Goal: Navigation & Orientation: Find specific page/section

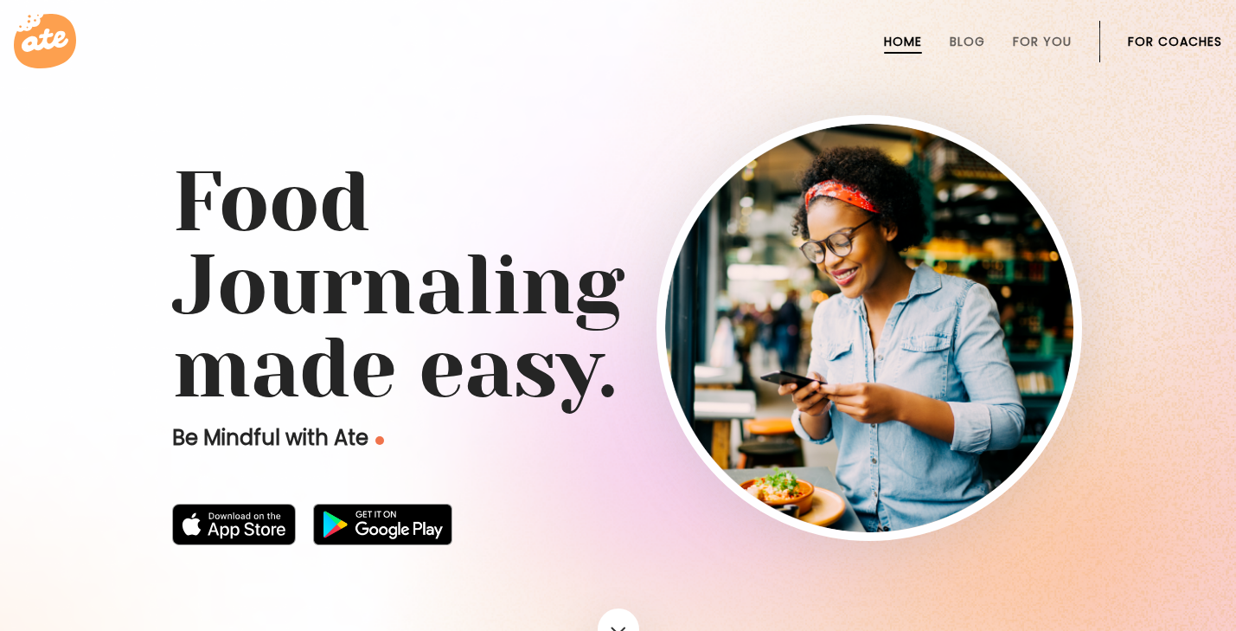
click at [1201, 39] on link "For Coaches" at bounding box center [1175, 42] width 94 height 14
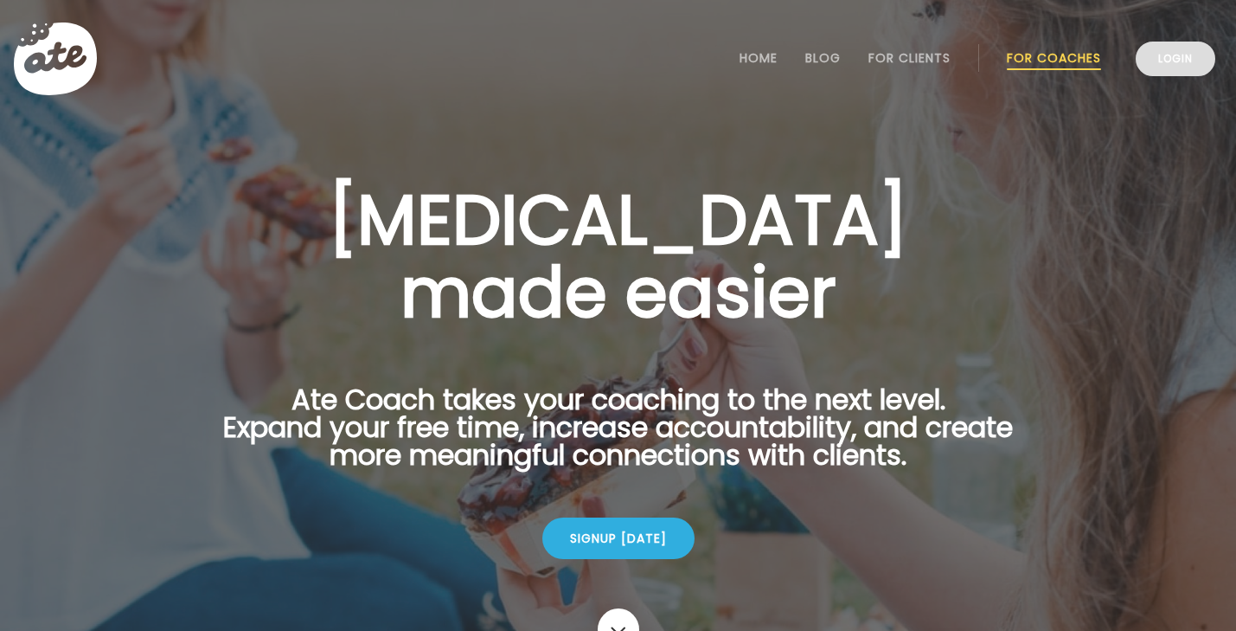
click at [1186, 61] on link "Login" at bounding box center [1176, 59] width 80 height 35
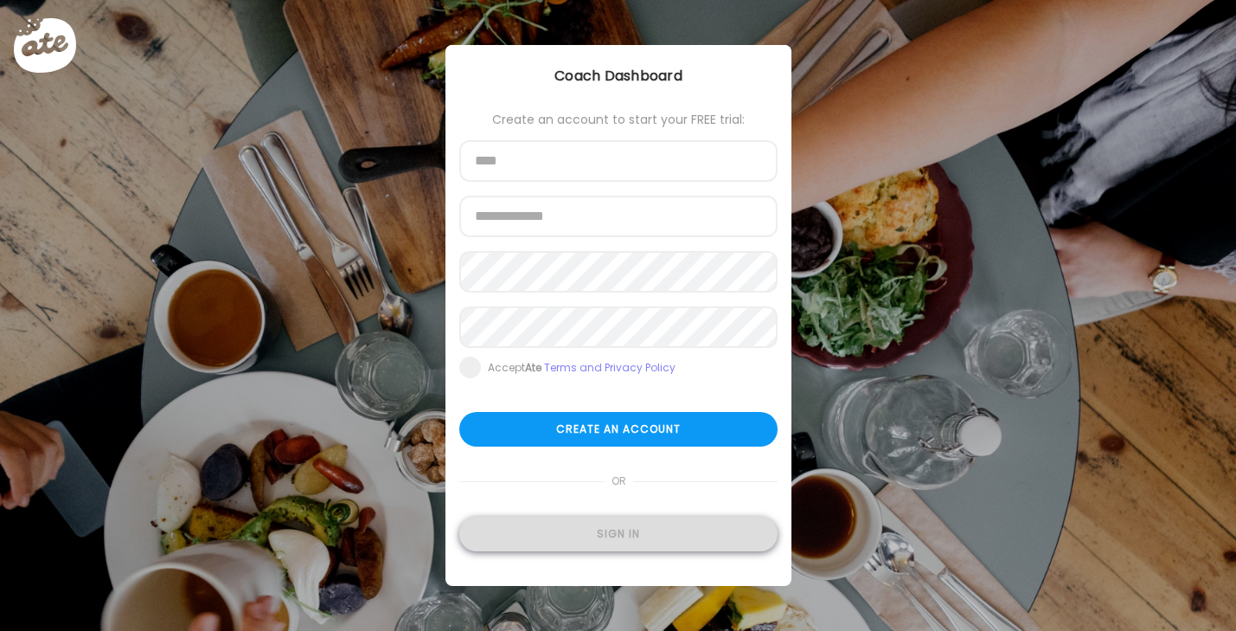
click at [634, 535] on div "Sign in" at bounding box center [618, 533] width 318 height 35
